Goal: Task Accomplishment & Management: Use online tool/utility

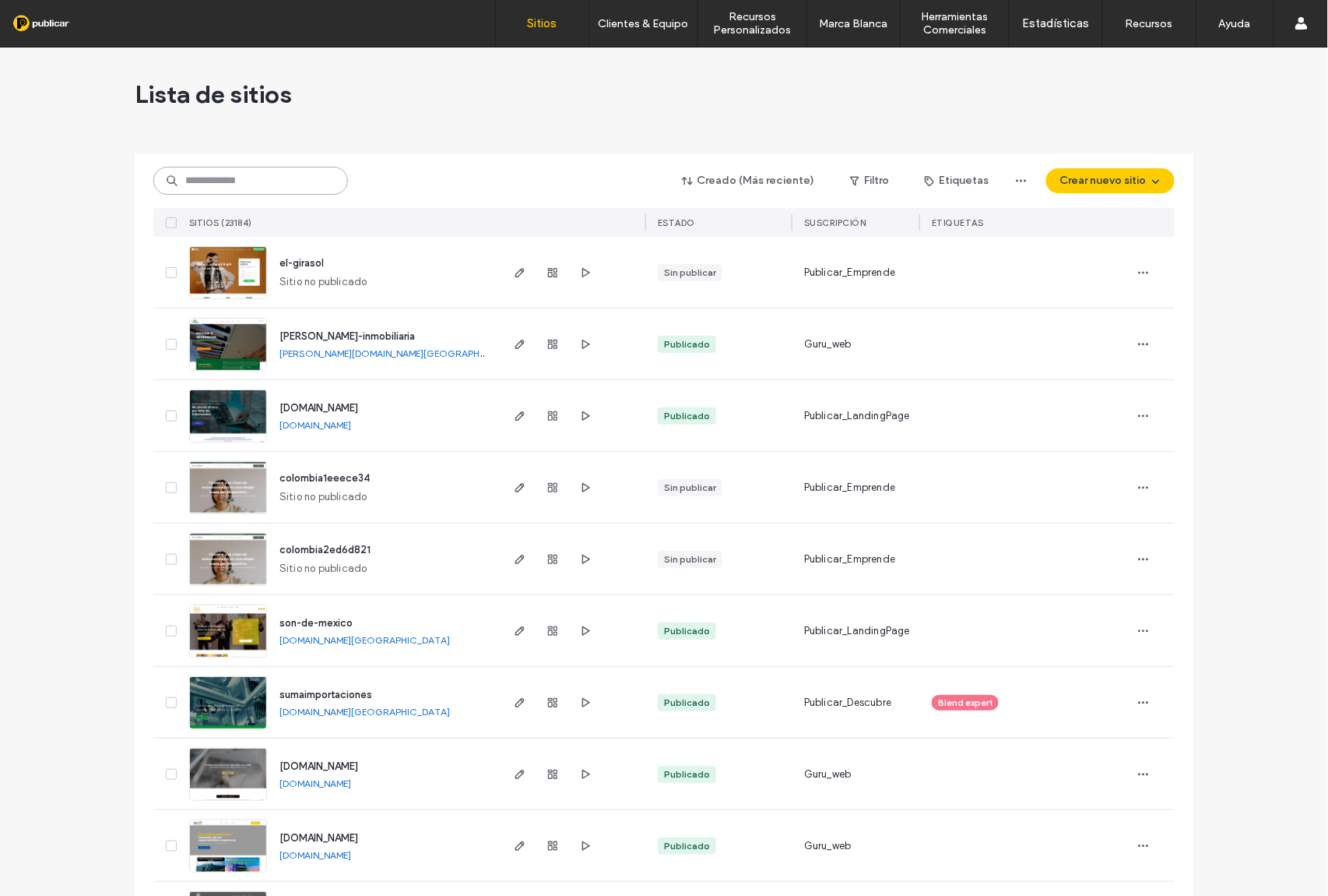
click at [228, 191] on input at bounding box center [250, 180] width 195 height 28
paste input "**********"
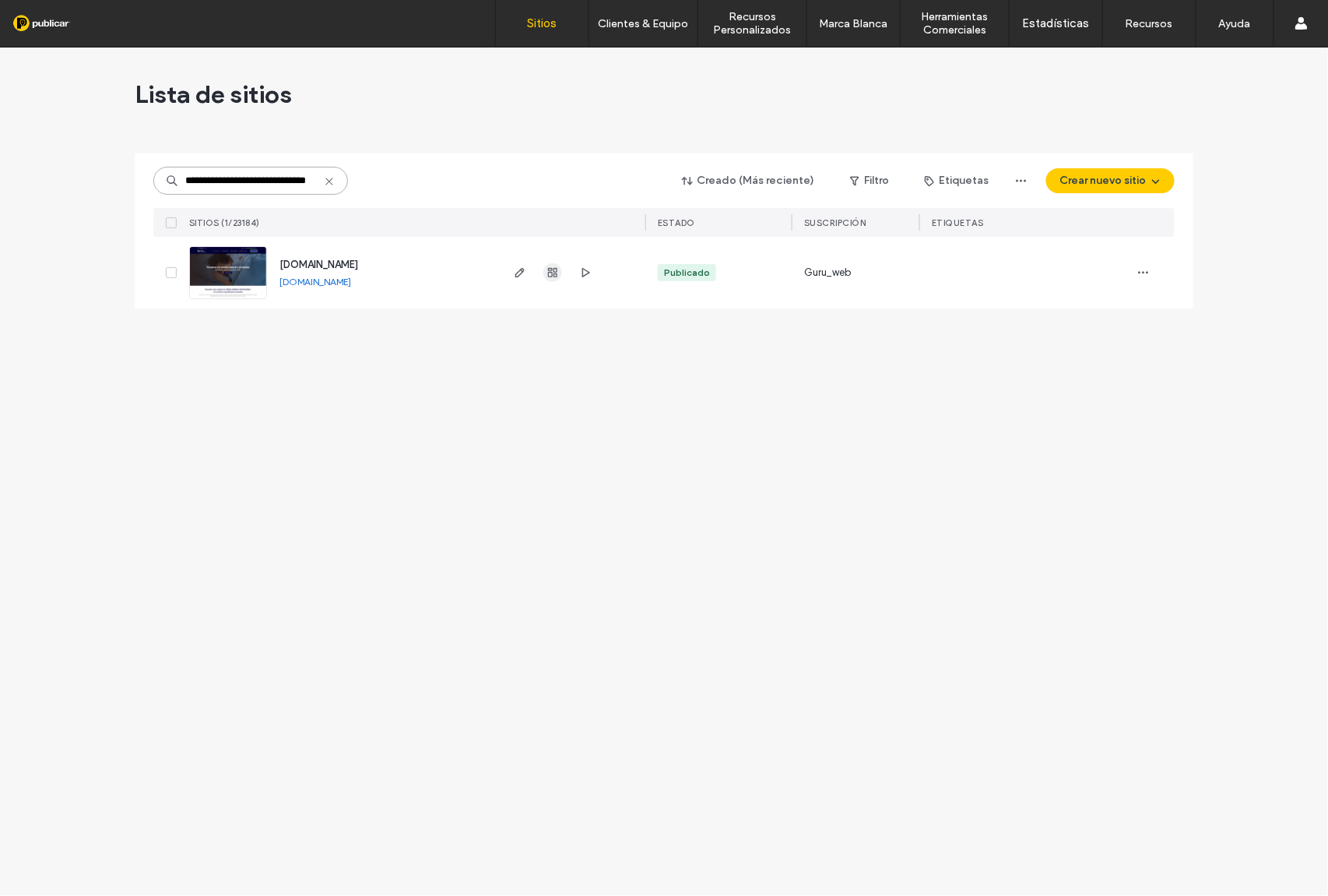
type input "**********"
click at [556, 275] on icon "button" at bounding box center [553, 272] width 13 height 13
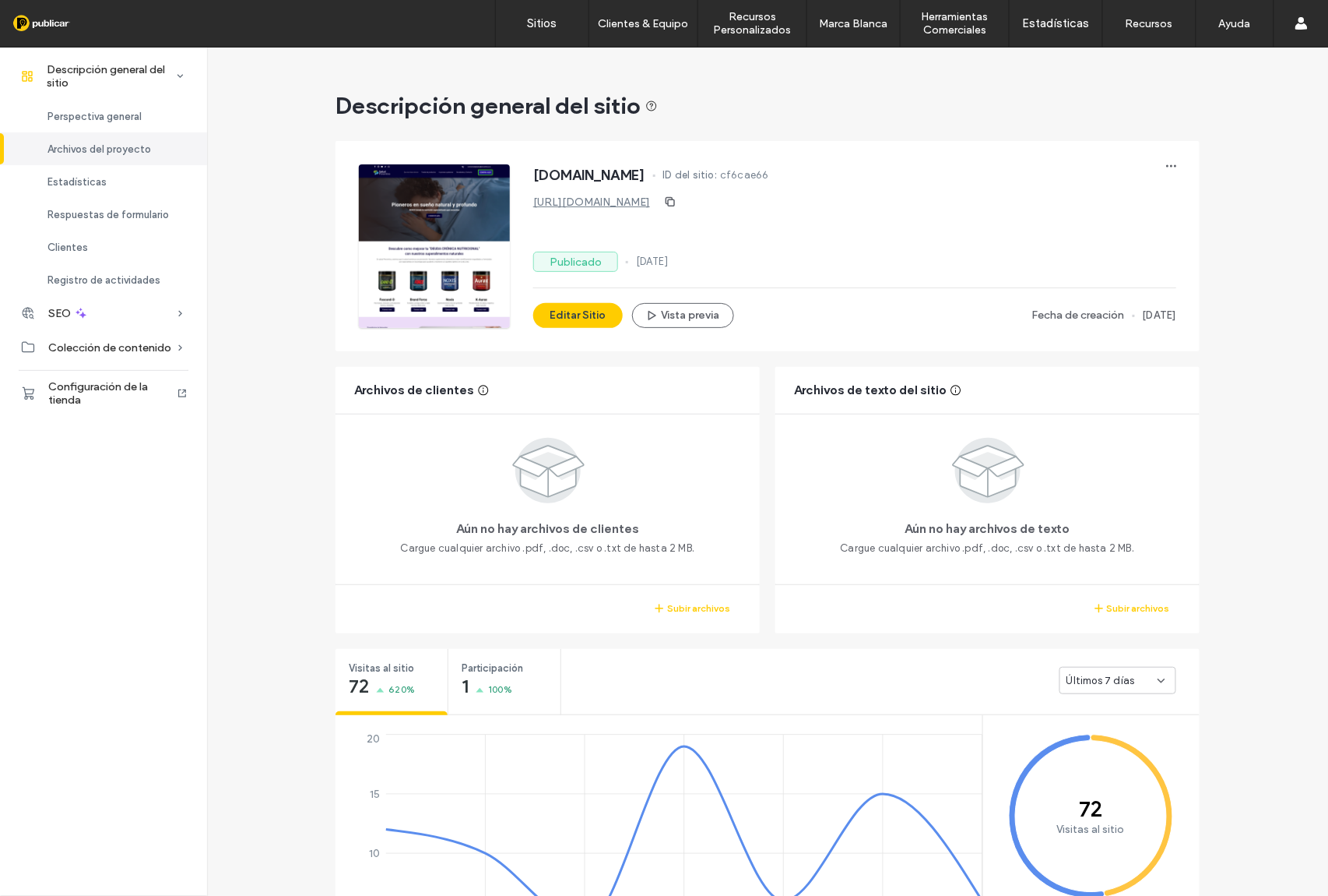
scroll to position [1112, 0]
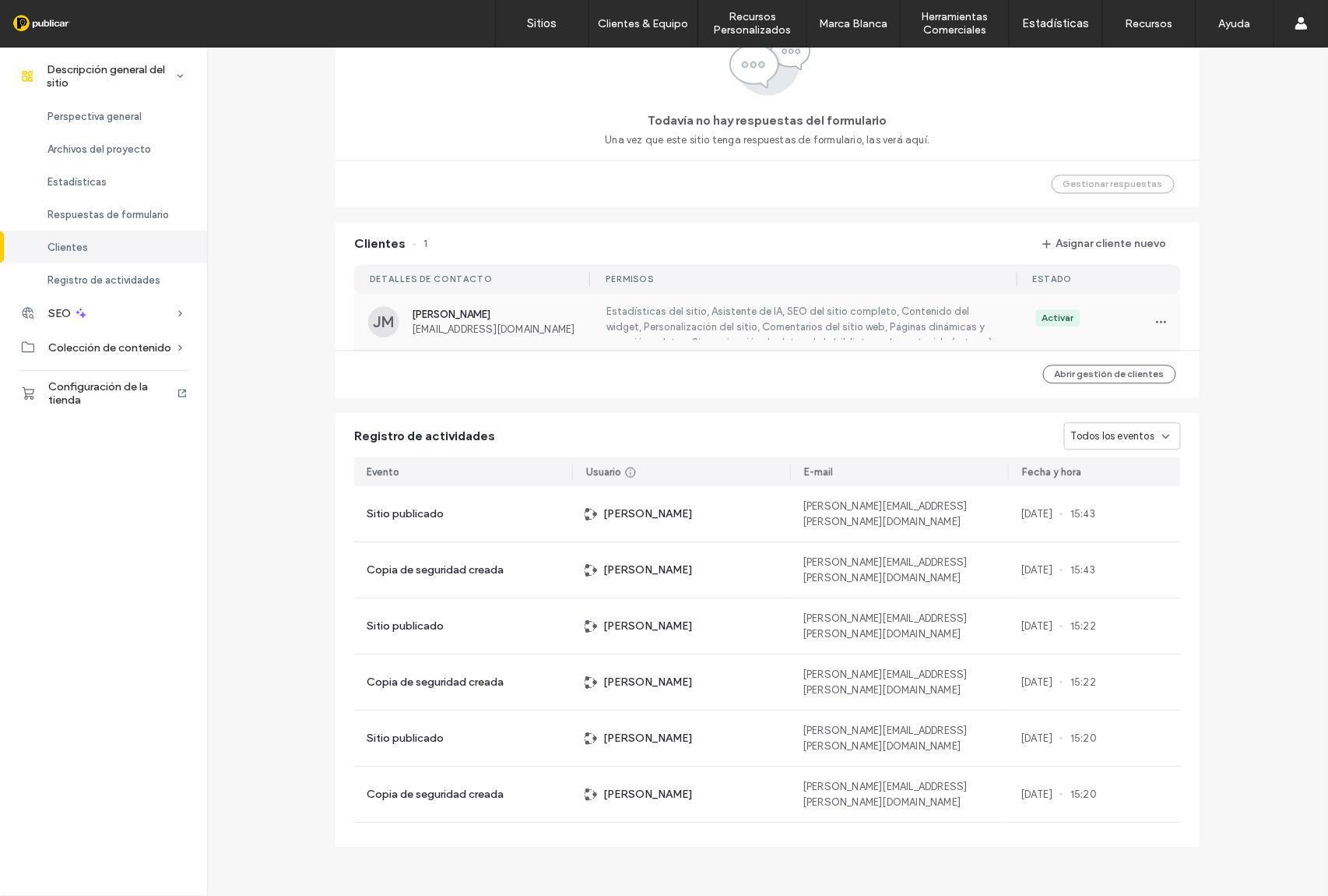
scroll to position [696, 0]
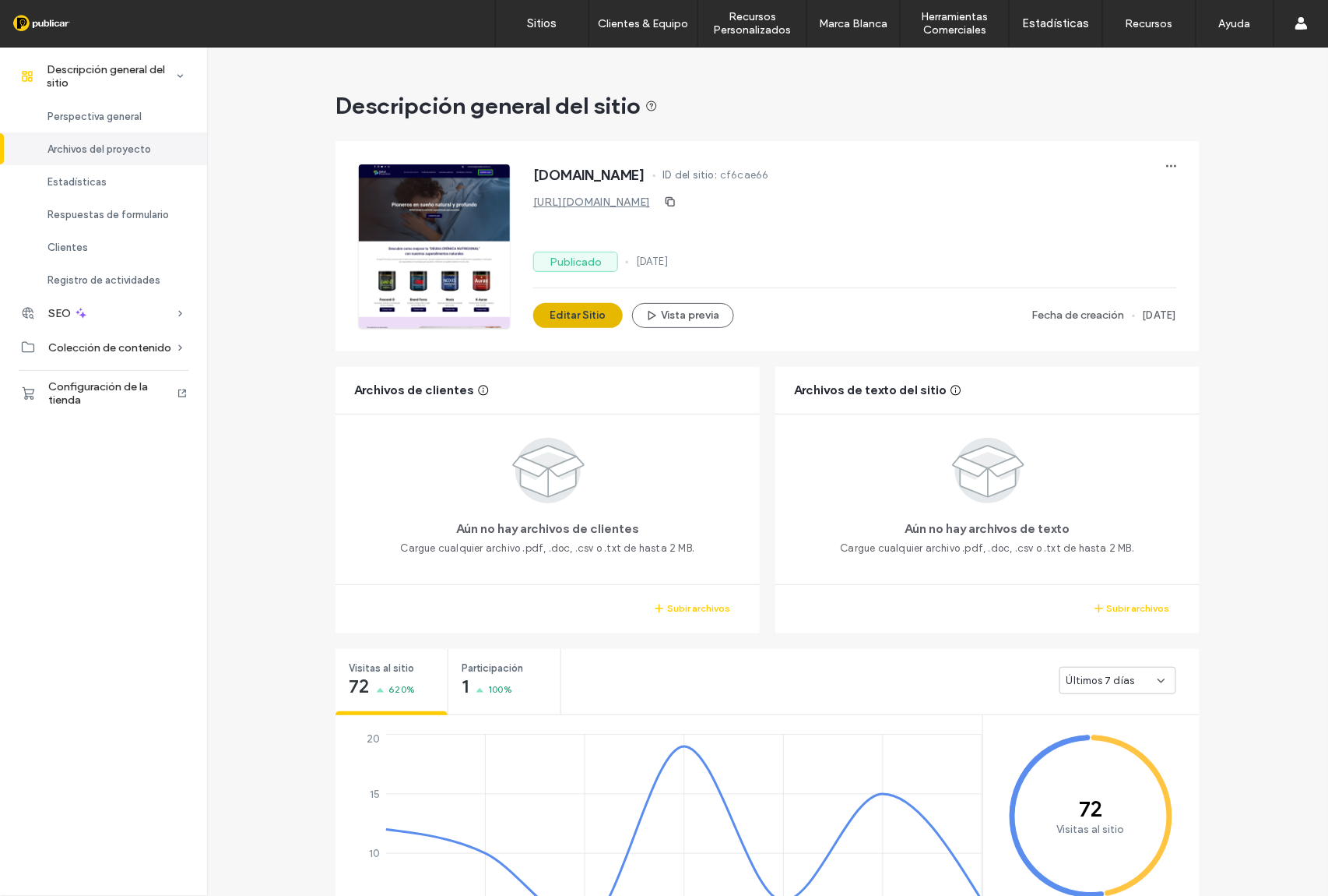
click at [561, 318] on button "Editar Sitio" at bounding box center [578, 315] width 89 height 25
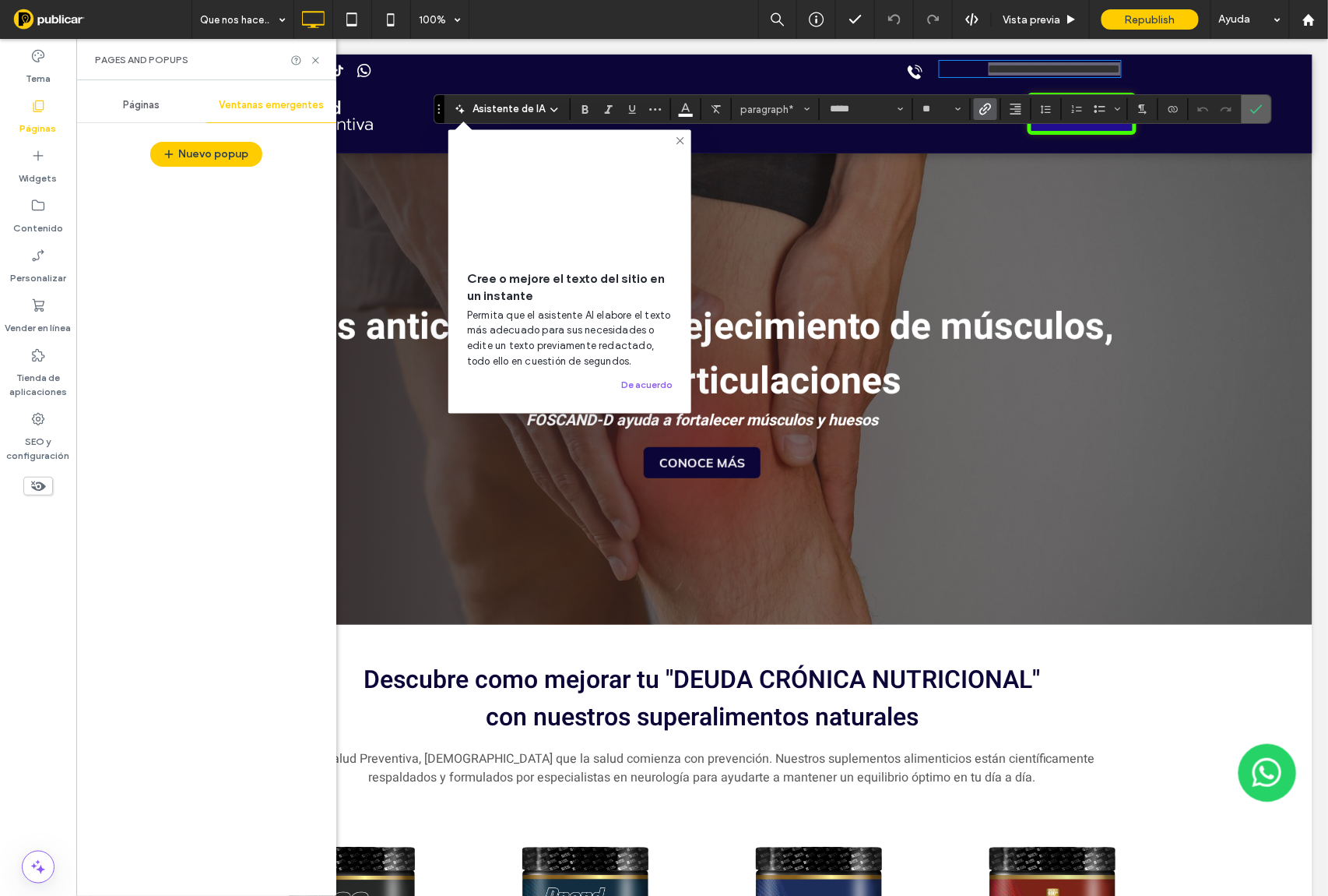
drag, startPoint x: 1260, startPoint y: 104, endPoint x: 690, endPoint y: 124, distance: 570.4
click at [1260, 104] on icon "Confirmar" at bounding box center [1257, 109] width 13 height 13
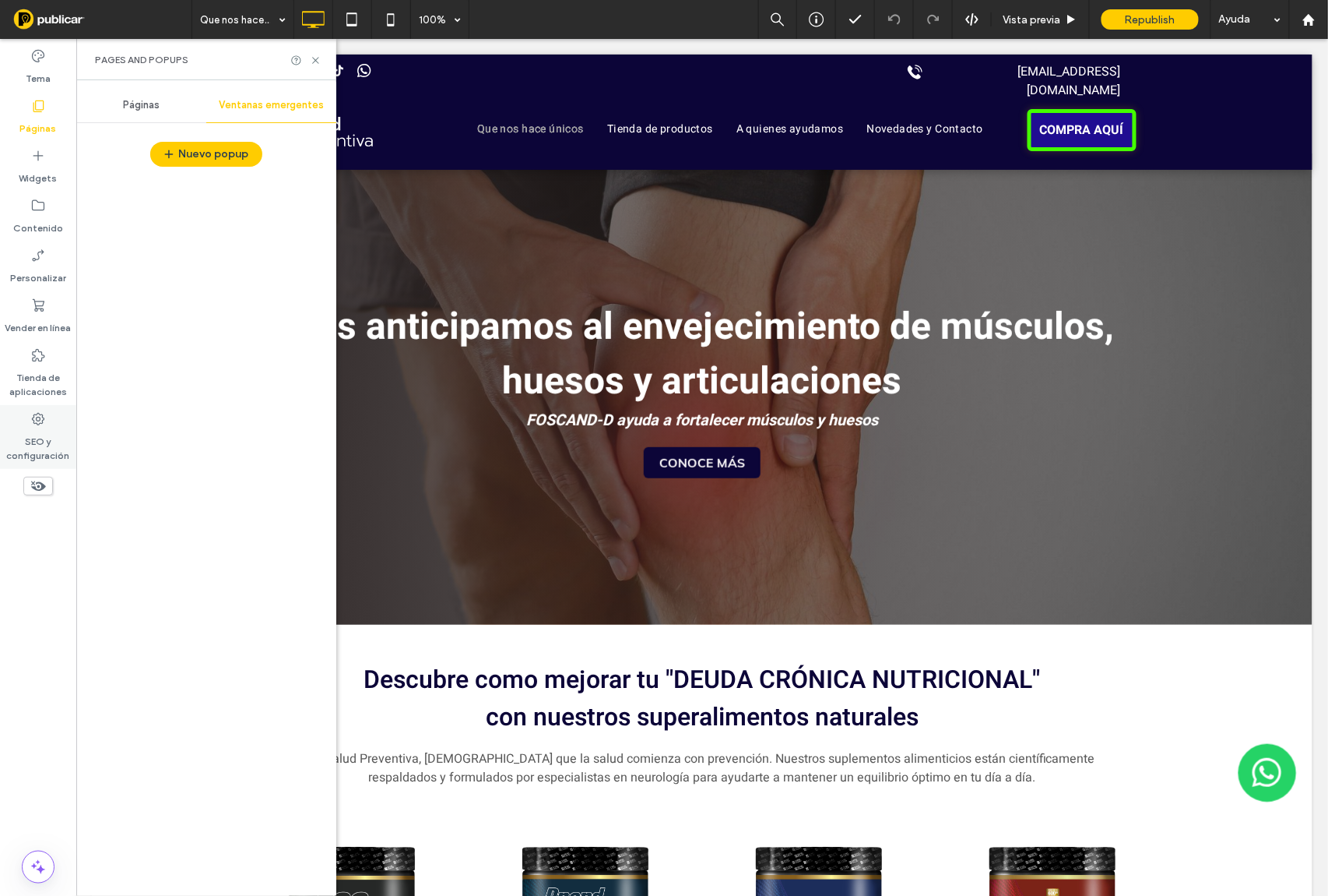
click at [35, 437] on label "SEO y configuración" at bounding box center [38, 445] width 77 height 36
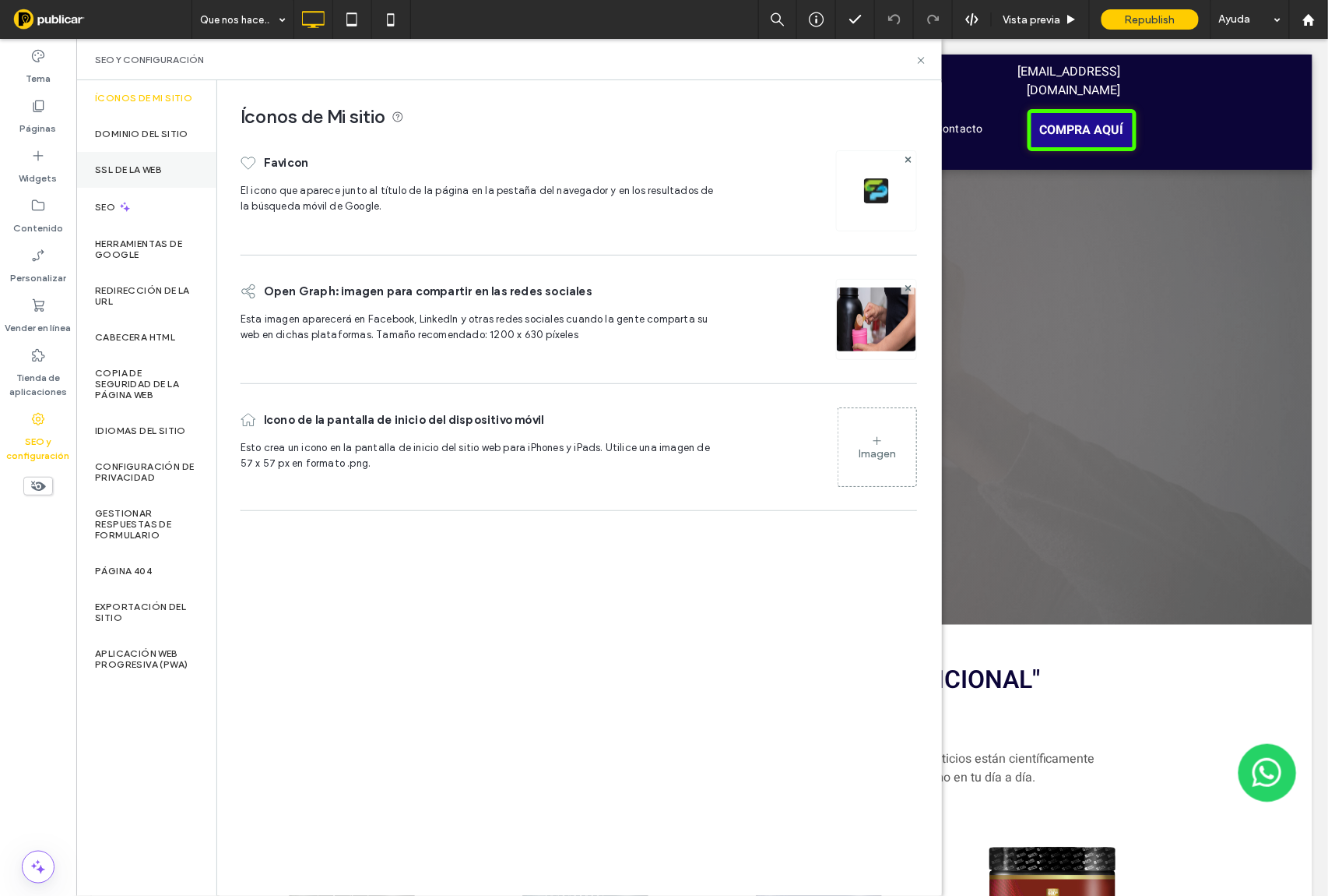
click at [134, 168] on label "SSL de la web" at bounding box center [128, 169] width 67 height 11
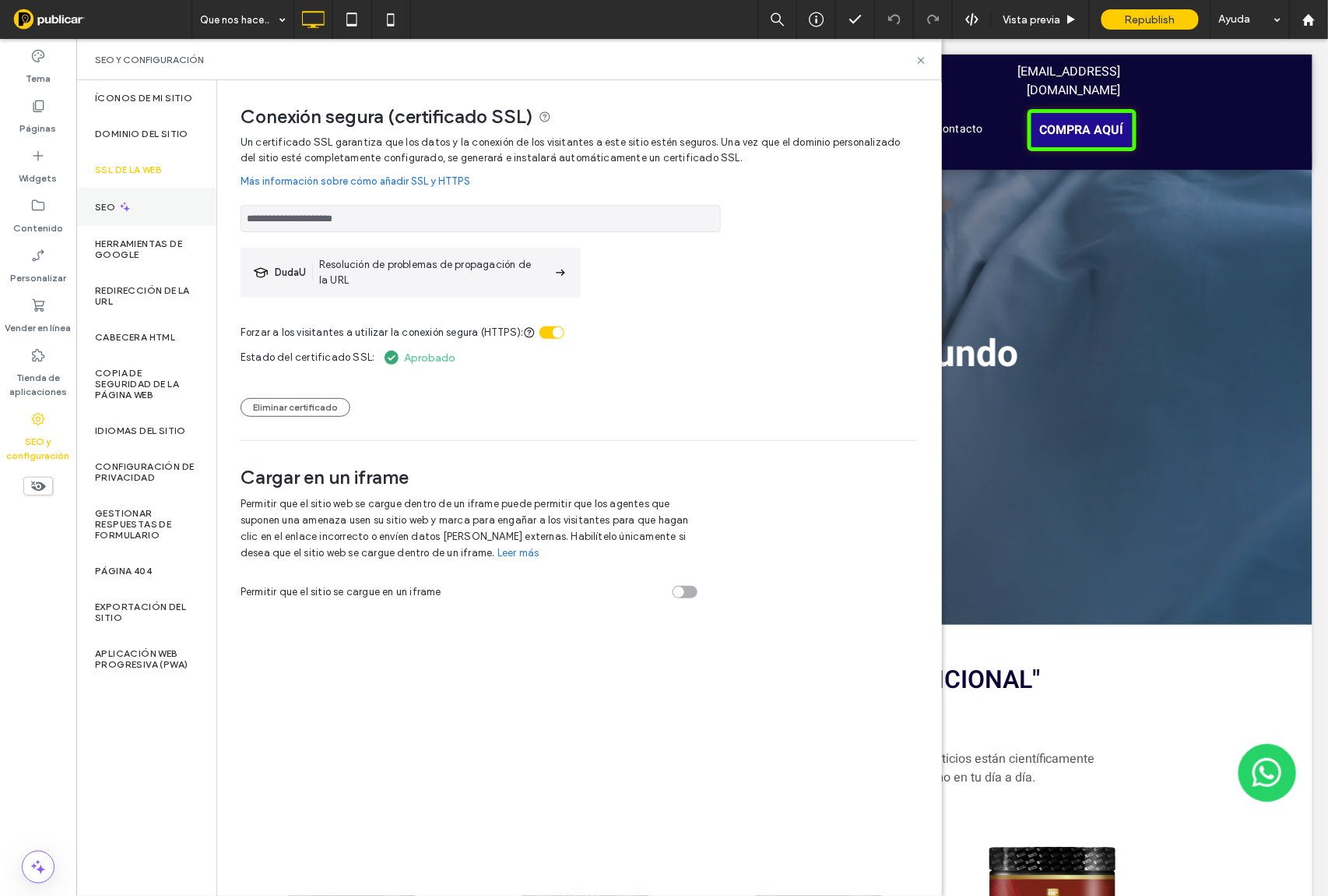
click at [115, 203] on label "SEO" at bounding box center [106, 207] width 23 height 11
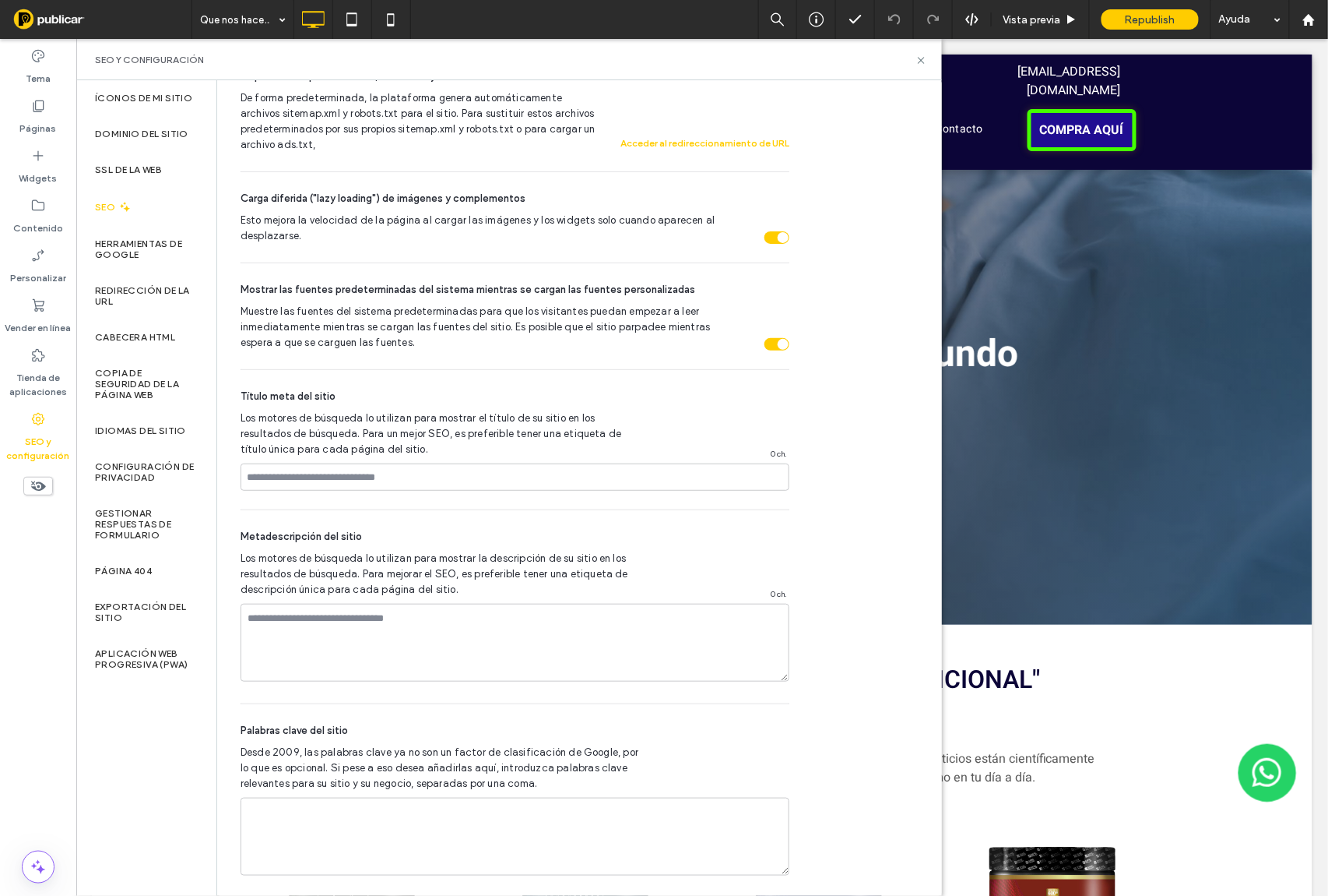
scroll to position [680, 0]
click at [923, 62] on icon at bounding box center [921, 60] width 12 height 12
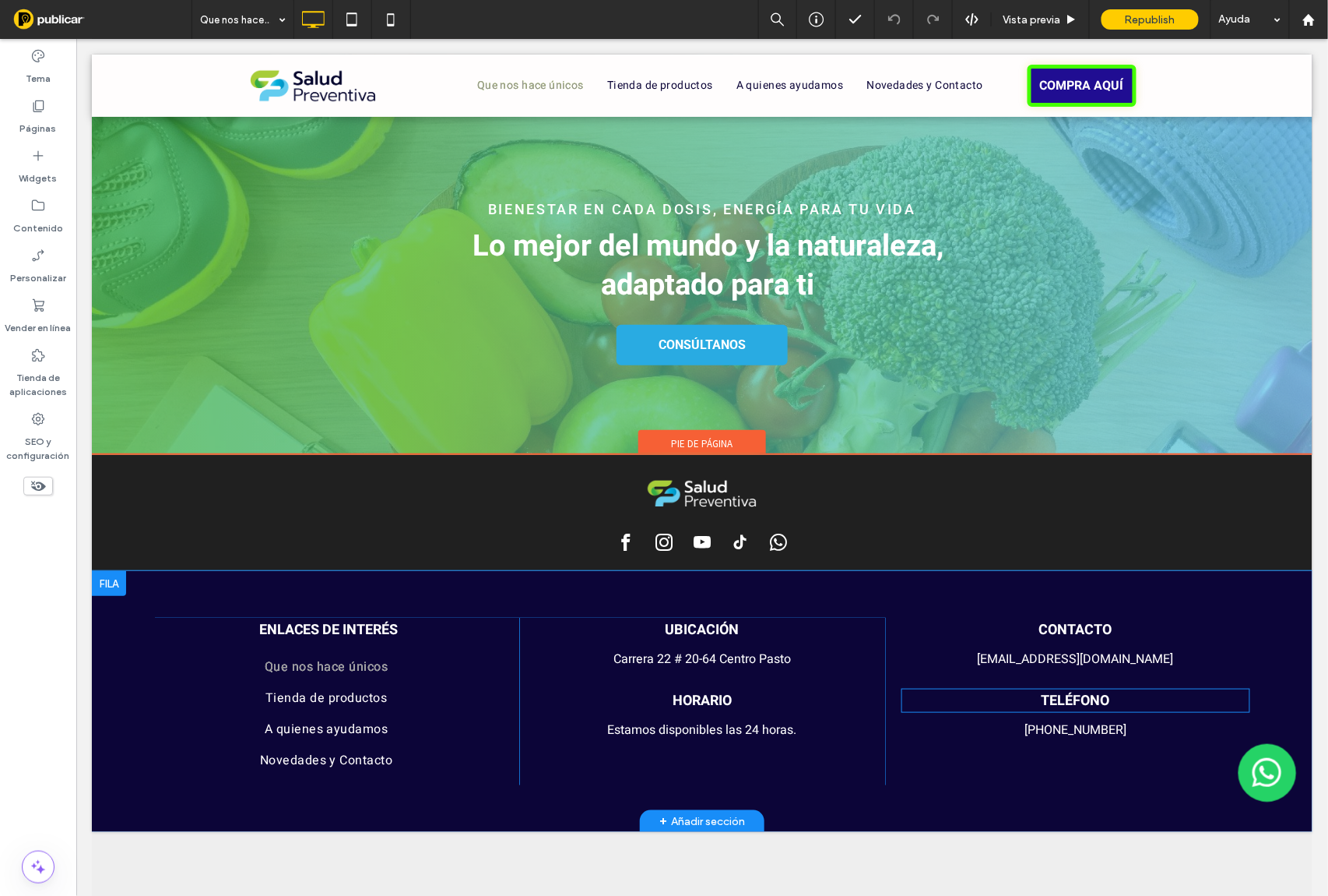
scroll to position [2352, 0]
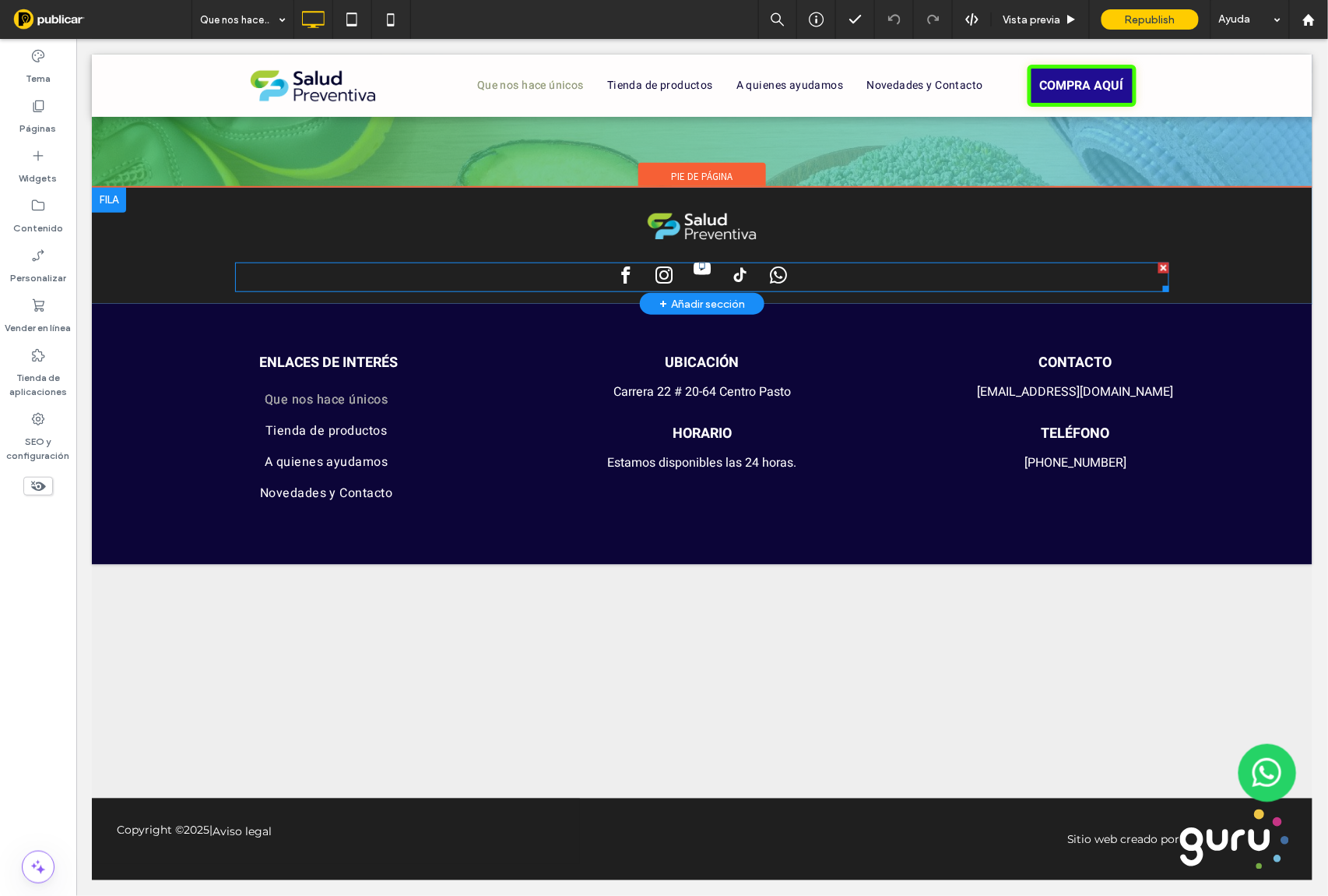
click at [701, 280] on span "youtube" at bounding box center [702, 268] width 26 height 26
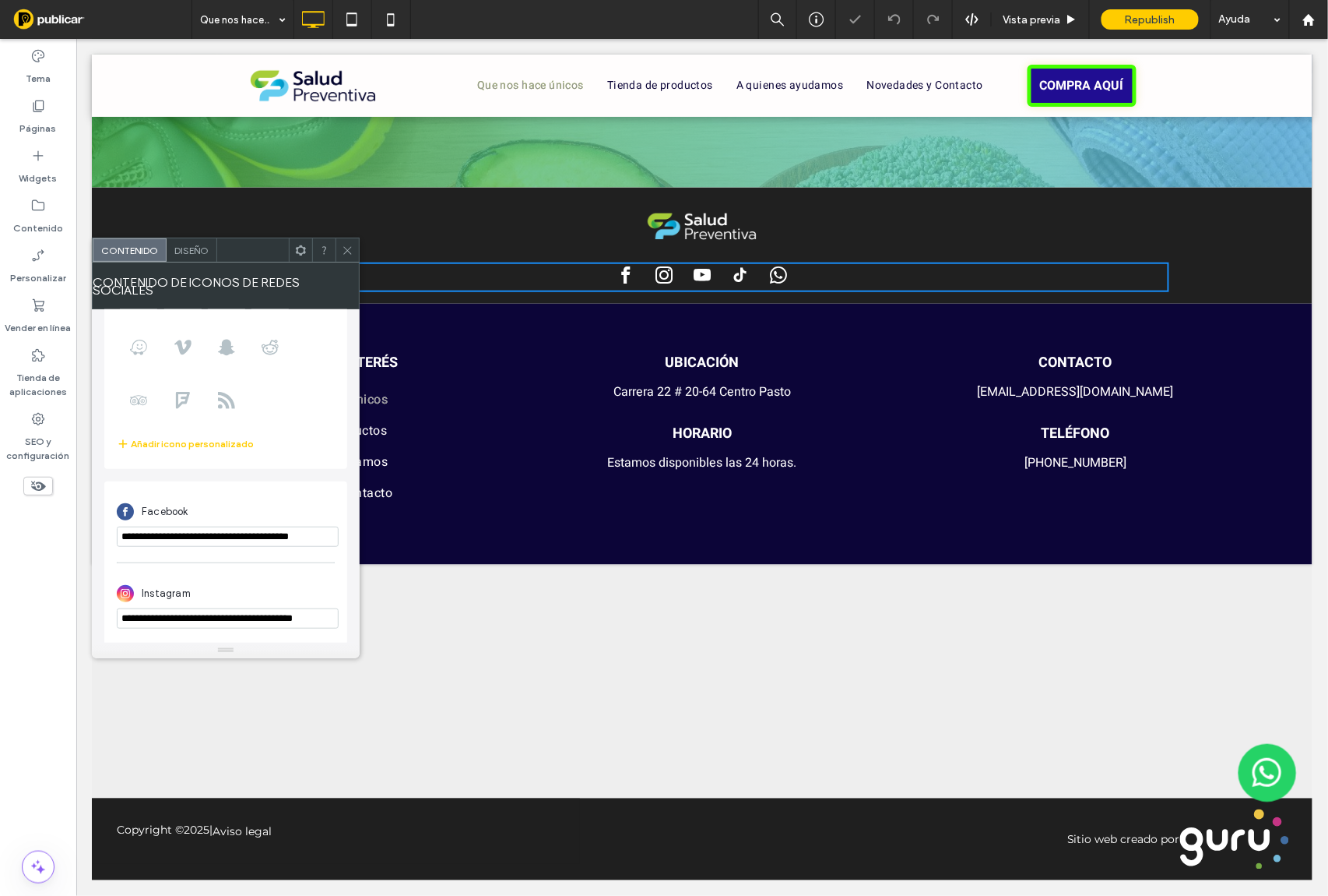
scroll to position [439, 0]
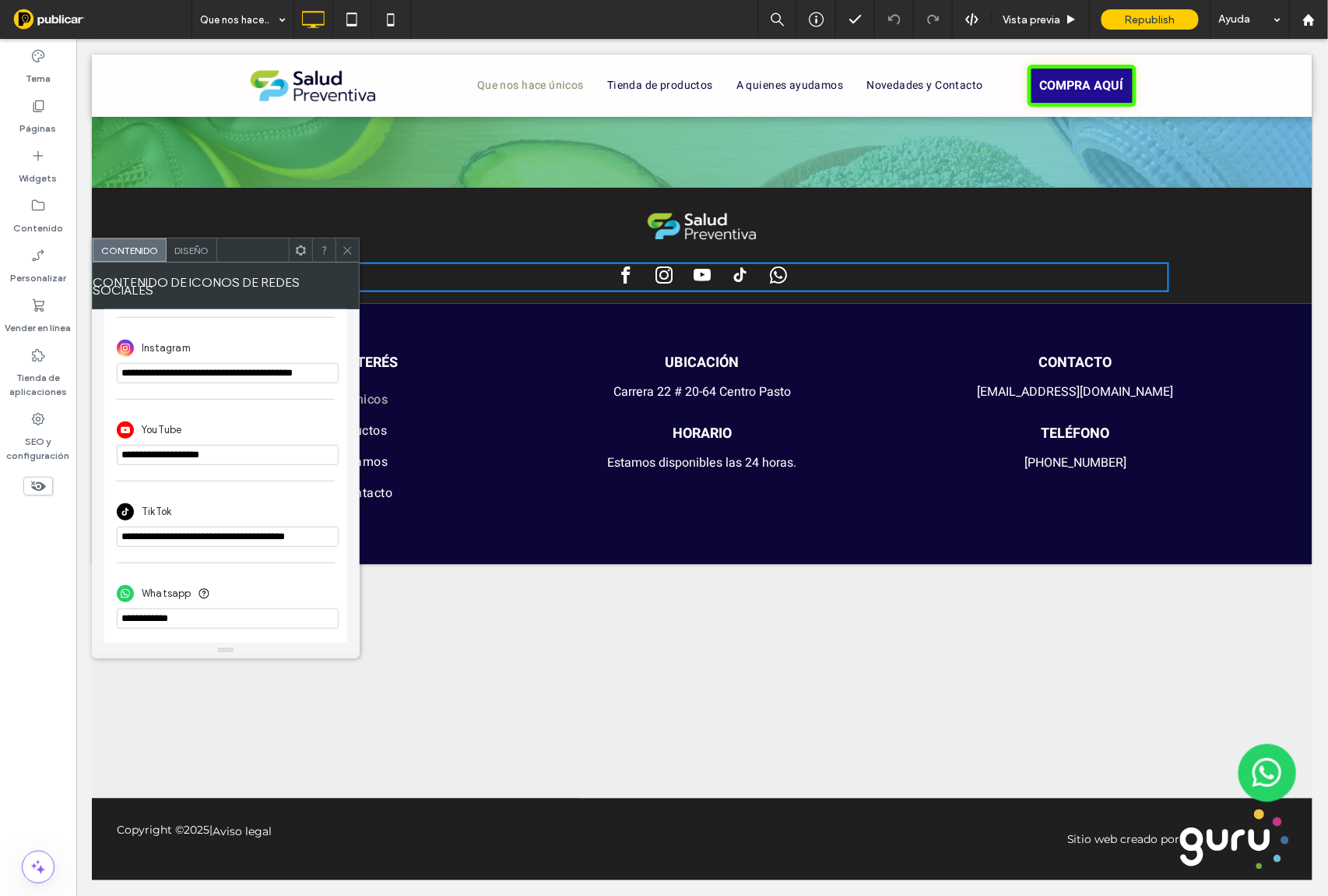
drag, startPoint x: 350, startPoint y: 259, endPoint x: 333, endPoint y: 207, distance: 54.7
click at [350, 259] on span at bounding box center [348, 249] width 12 height 23
